Goal: Information Seeking & Learning: Learn about a topic

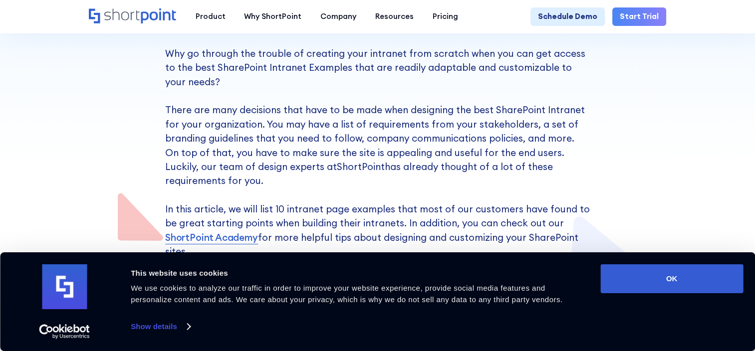
drag, startPoint x: 699, startPoint y: 267, endPoint x: 647, endPoint y: 260, distance: 52.4
click at [699, 267] on button "OK" at bounding box center [671, 278] width 143 height 29
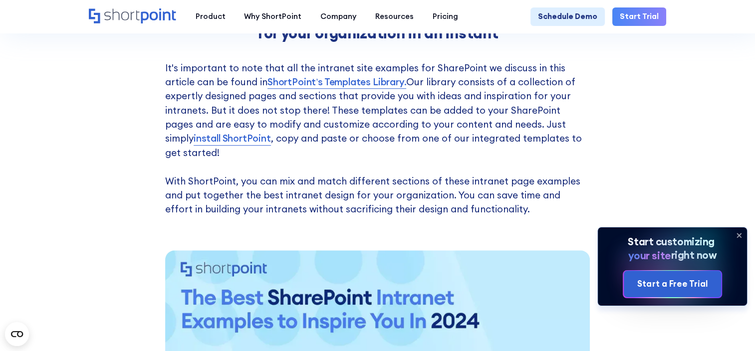
scroll to position [748, 0]
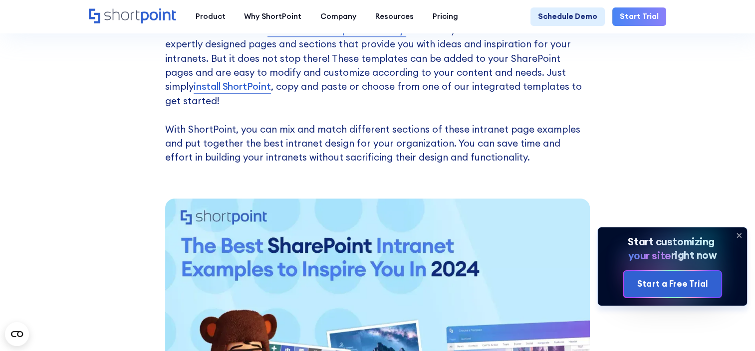
click at [737, 236] on icon at bounding box center [739, 236] width 4 height 4
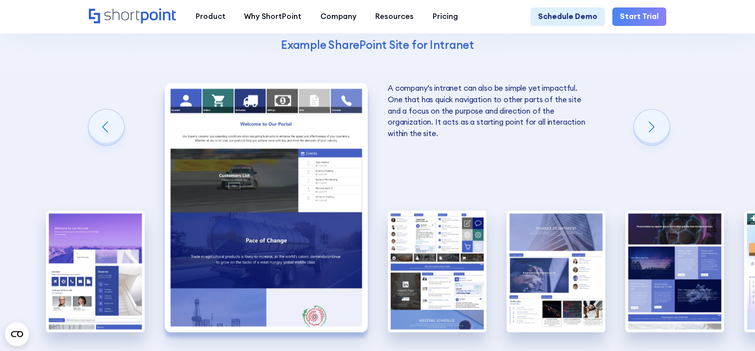
scroll to position [1347, 0]
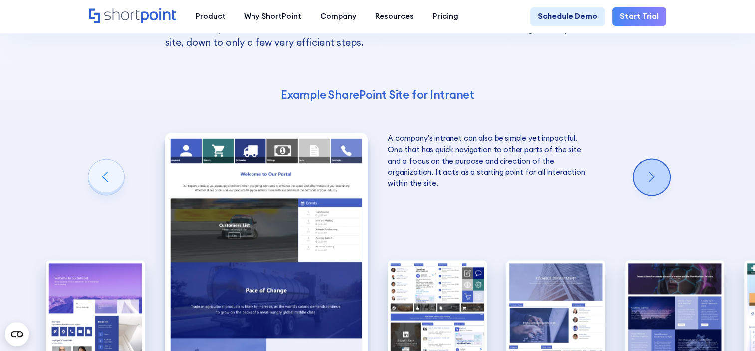
click at [653, 159] on div "Next slide" at bounding box center [652, 177] width 36 height 36
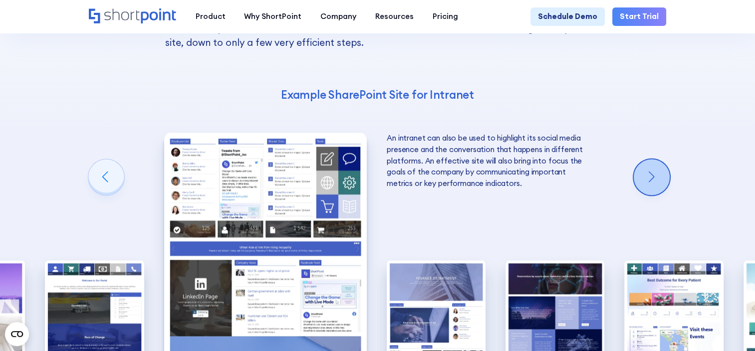
click at [653, 159] on div "Next slide" at bounding box center [652, 177] width 36 height 36
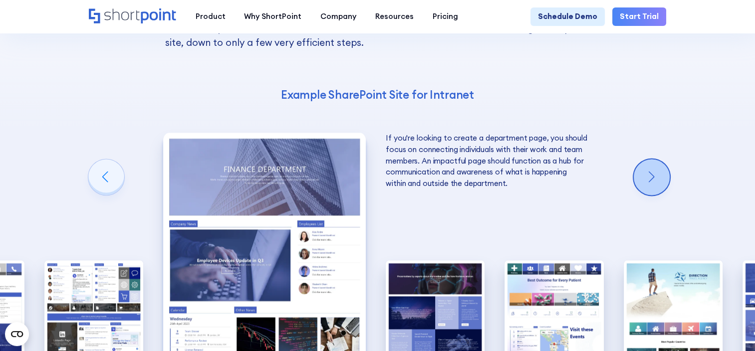
click at [653, 159] on div "Next slide" at bounding box center [652, 177] width 36 height 36
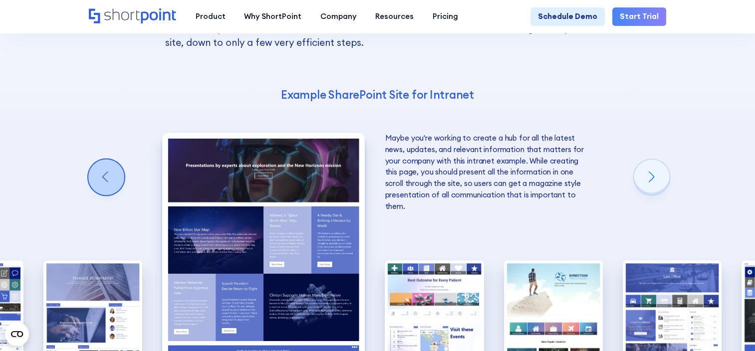
click at [88, 159] on div "Previous slide" at bounding box center [106, 177] width 36 height 36
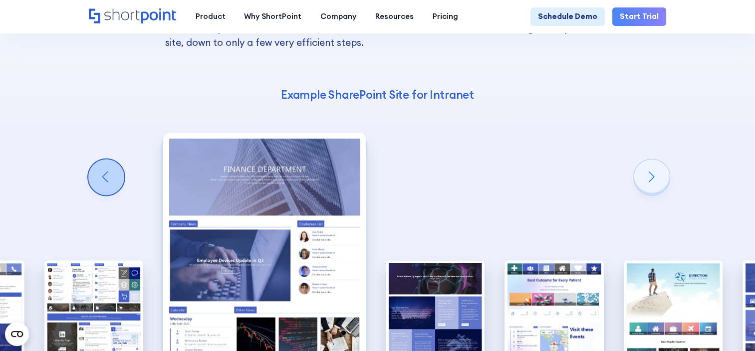
click at [88, 159] on div "Previous slide" at bounding box center [106, 177] width 36 height 36
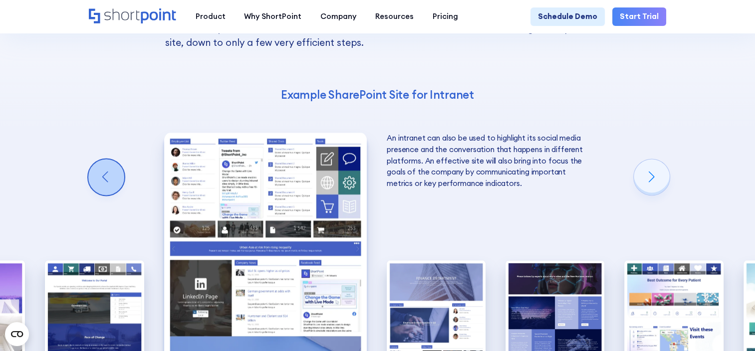
click at [88, 159] on div "Previous slide" at bounding box center [106, 177] width 36 height 36
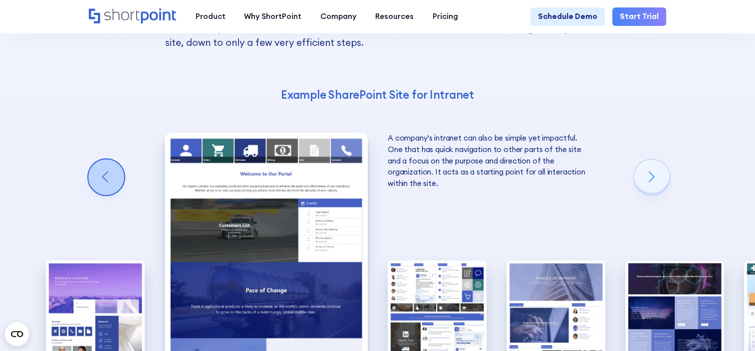
click at [89, 159] on div "Previous slide" at bounding box center [106, 177] width 36 height 36
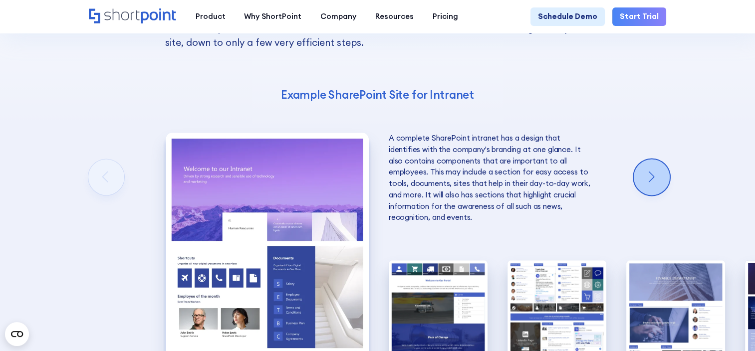
click at [657, 159] on div "Next slide" at bounding box center [652, 177] width 36 height 36
